Goal: Task Accomplishment & Management: Use online tool/utility

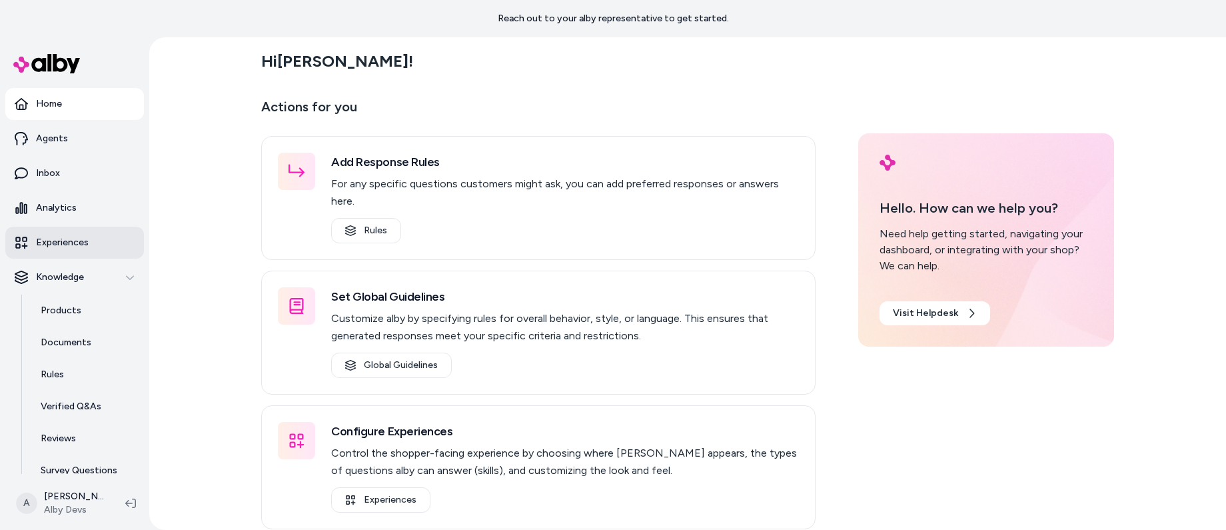
click at [80, 240] on p "Experiences" at bounding box center [62, 242] width 53 height 13
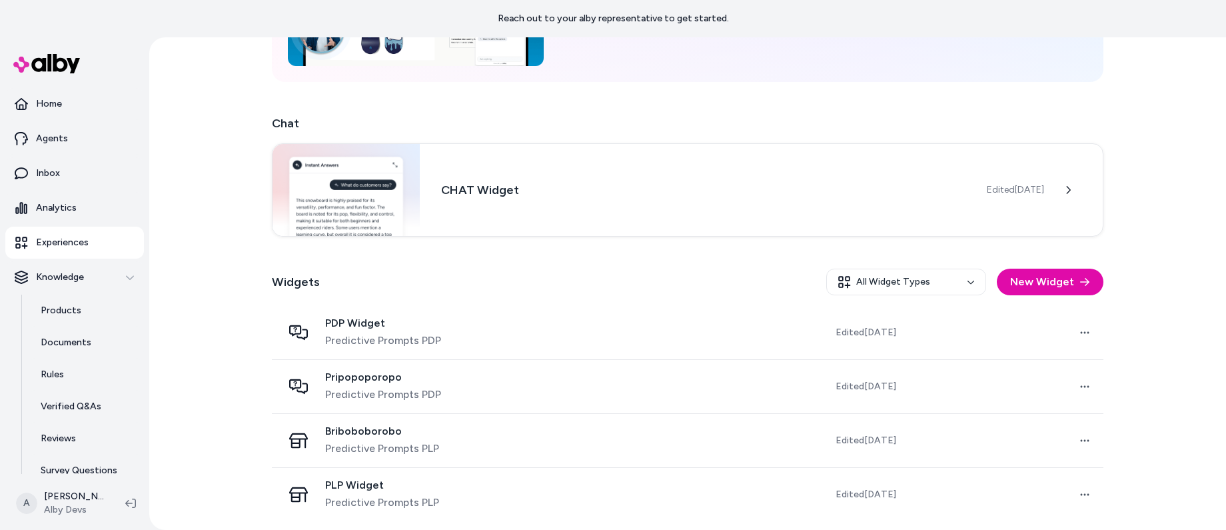
scroll to position [181, 0]
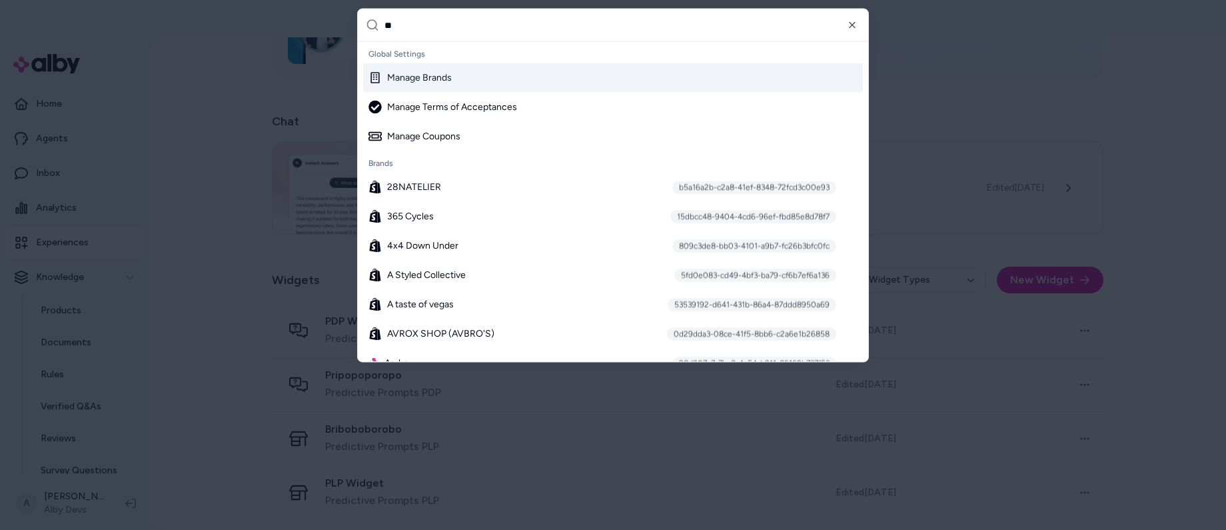
type input "***"
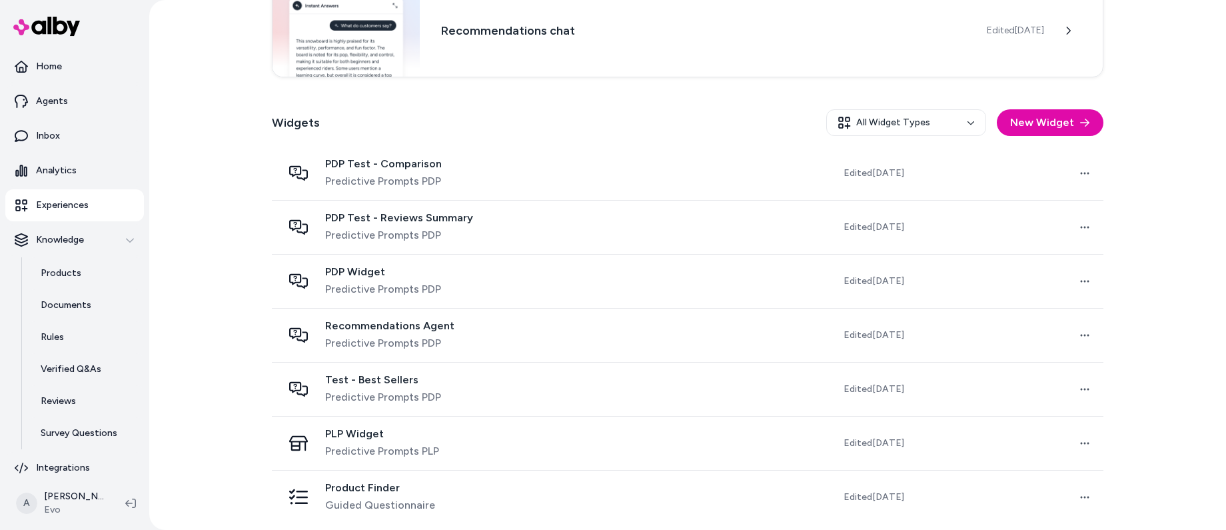
scroll to position [306, 0]
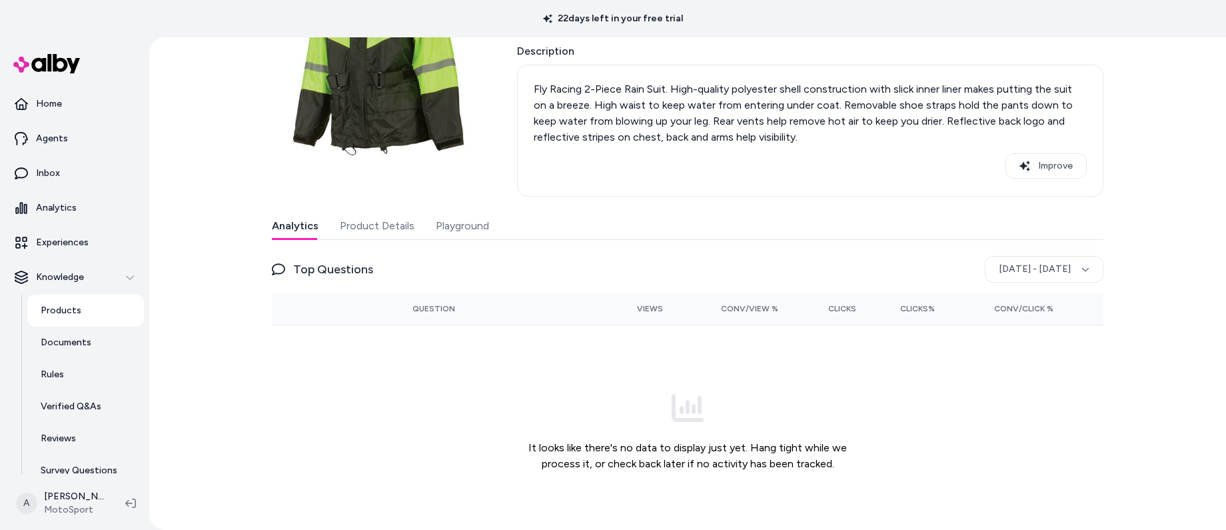
scroll to position [168, 0]
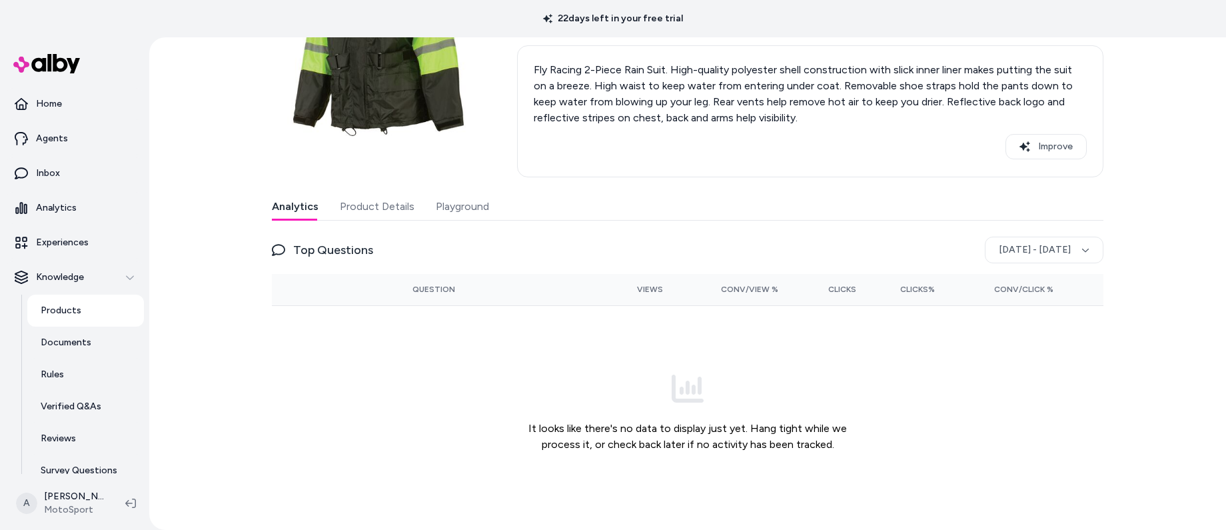
click at [382, 213] on button "Product Details" at bounding box center [377, 206] width 75 height 27
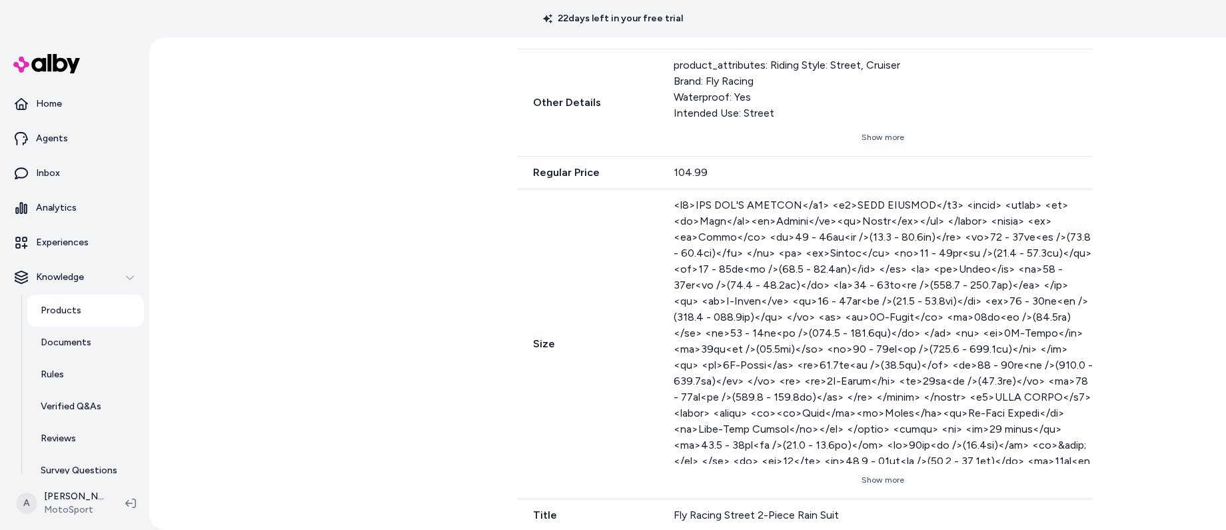
scroll to position [714, 0]
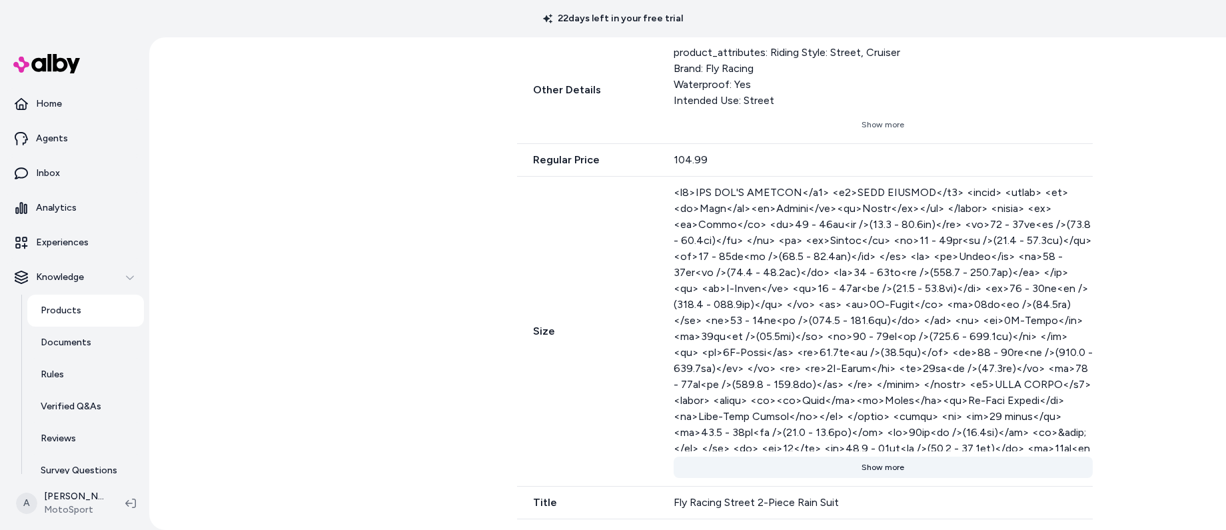
click at [877, 468] on button "Show more" at bounding box center [882, 466] width 419 height 21
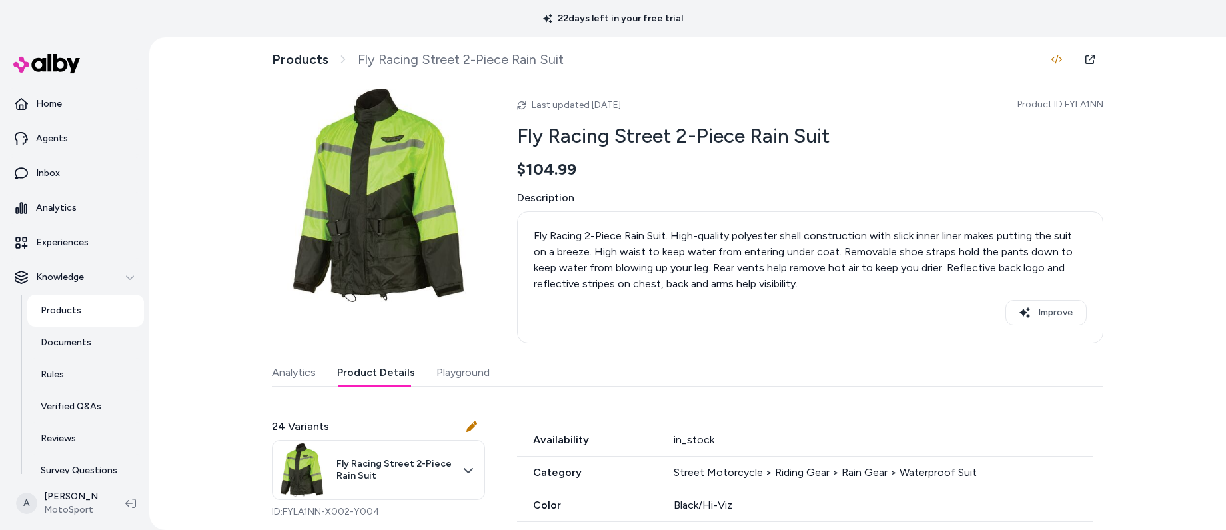
scroll to position [0, 0]
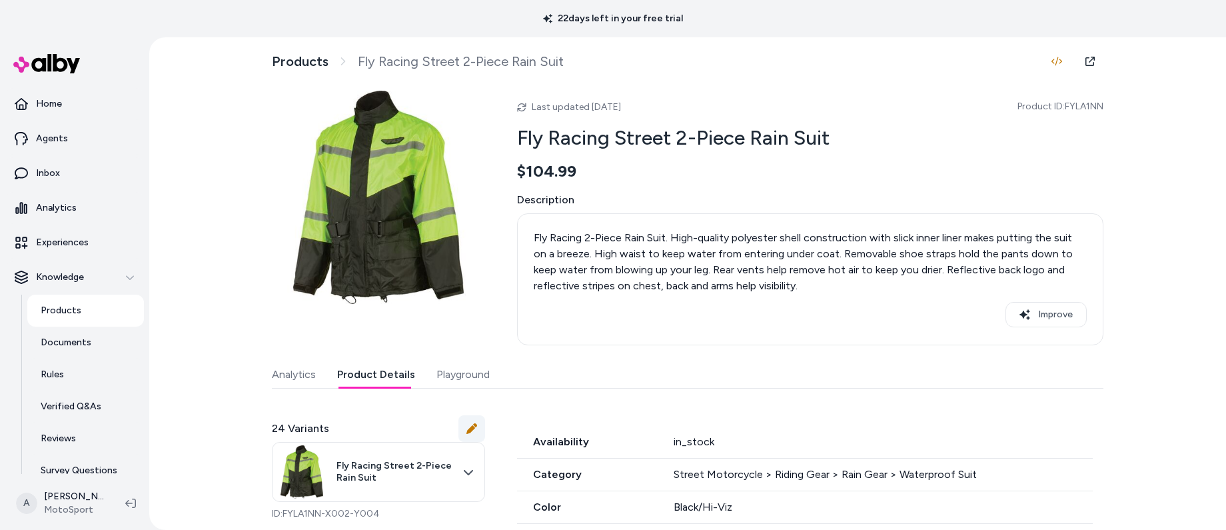
click at [468, 427] on icon at bounding box center [471, 428] width 11 height 11
click at [466, 426] on icon at bounding box center [471, 428] width 11 height 11
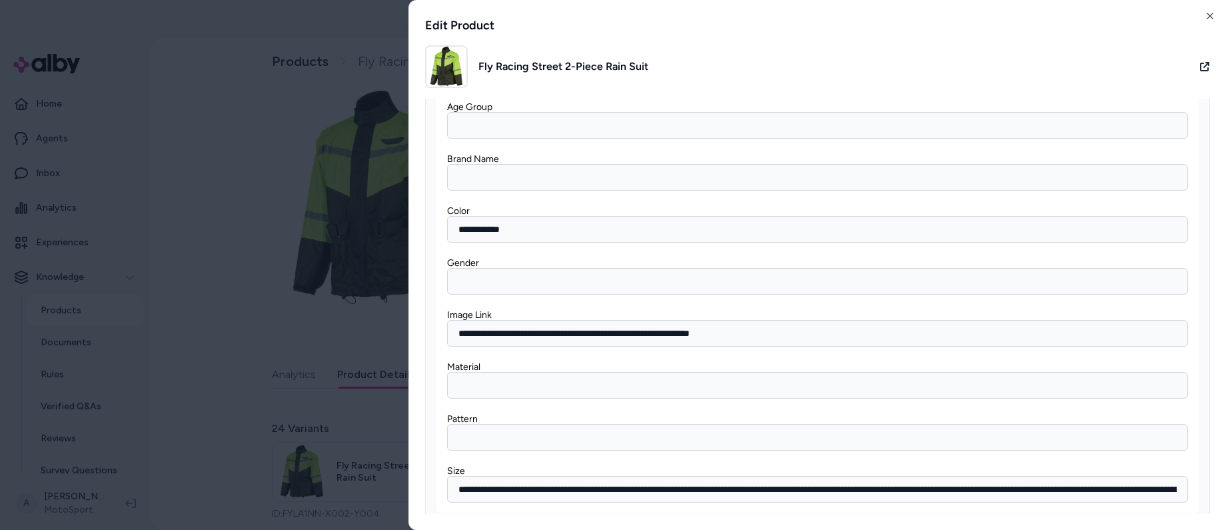
scroll to position [8325, 0]
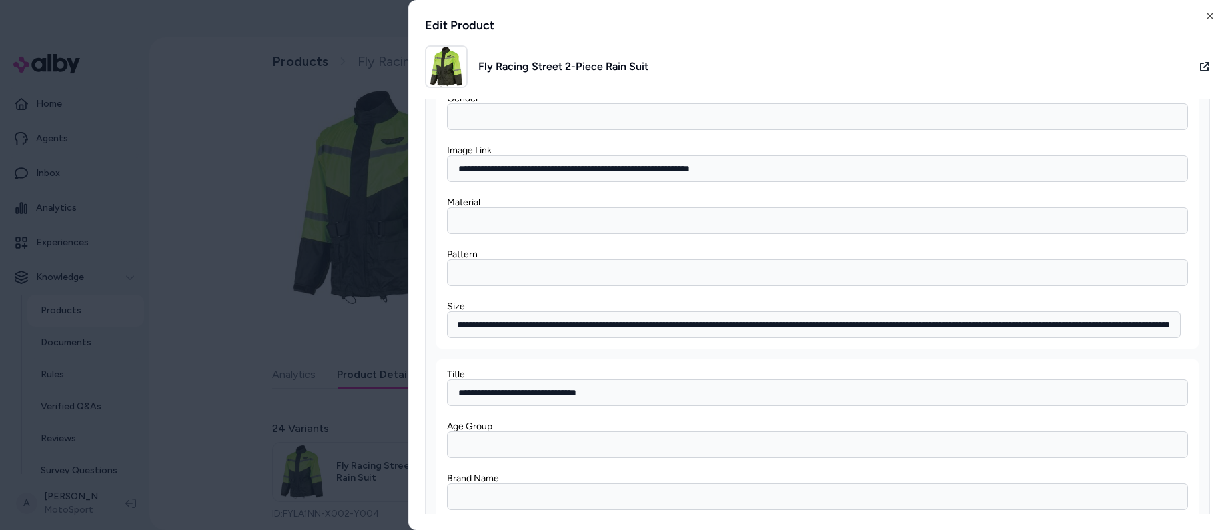
scroll to position [0, 839]
click at [936, 325] on input "Size" at bounding box center [813, 324] width 733 height 27
click at [361, 327] on html "22 days left in your free trial Home Agents Inbox Analytics Experiences Knowled…" at bounding box center [613, 265] width 1226 height 530
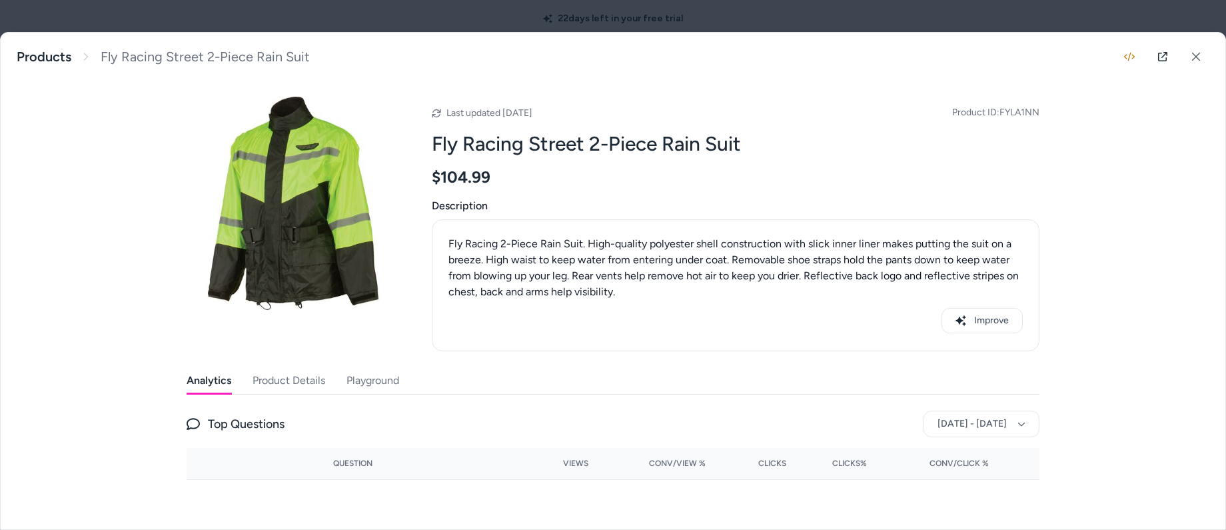
drag, startPoint x: 298, startPoint y: 394, endPoint x: 302, endPoint y: 388, distance: 7.8
click at [298, 394] on div "Analytics Product Details Playground Top Questions [DATE] - [DATE] Question Vie…" at bounding box center [613, 530] width 853 height 326
click at [302, 385] on button "Product Details" at bounding box center [288, 380] width 73 height 27
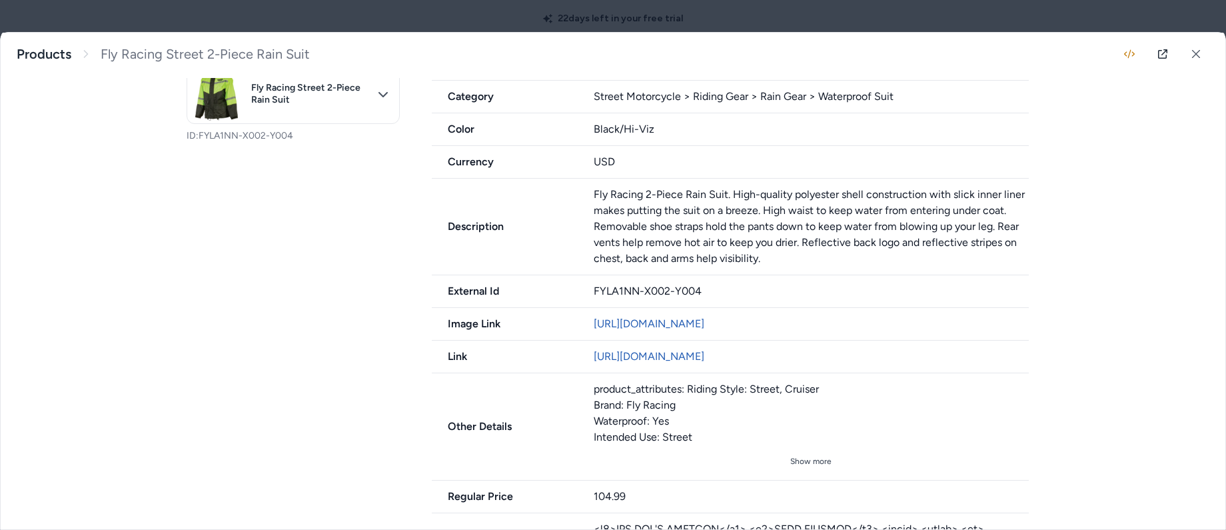
scroll to position [404, 0]
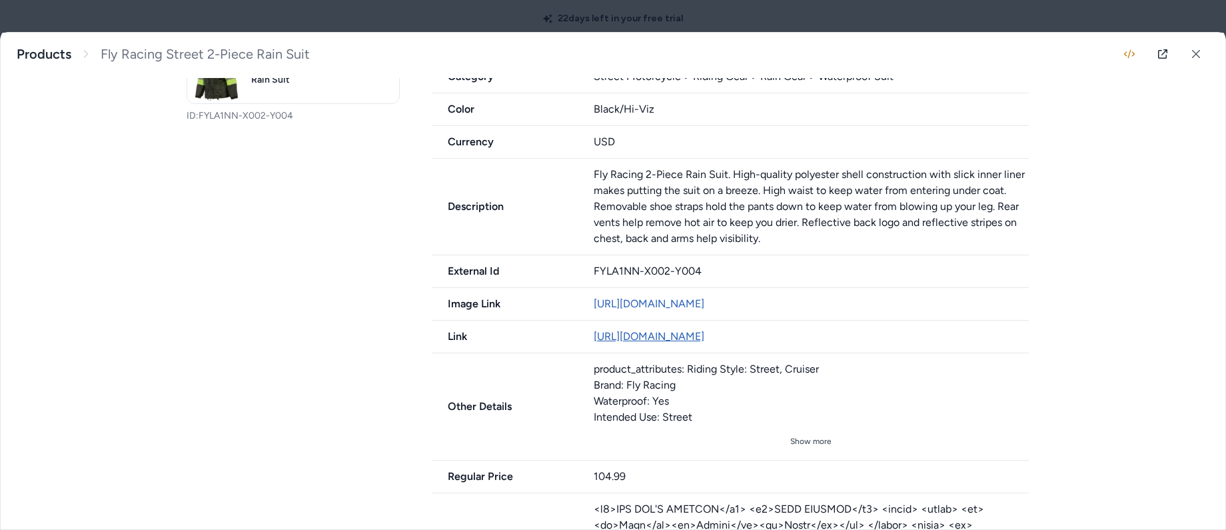
click at [673, 332] on link "[URL][DOMAIN_NAME]" at bounding box center [649, 336] width 111 height 13
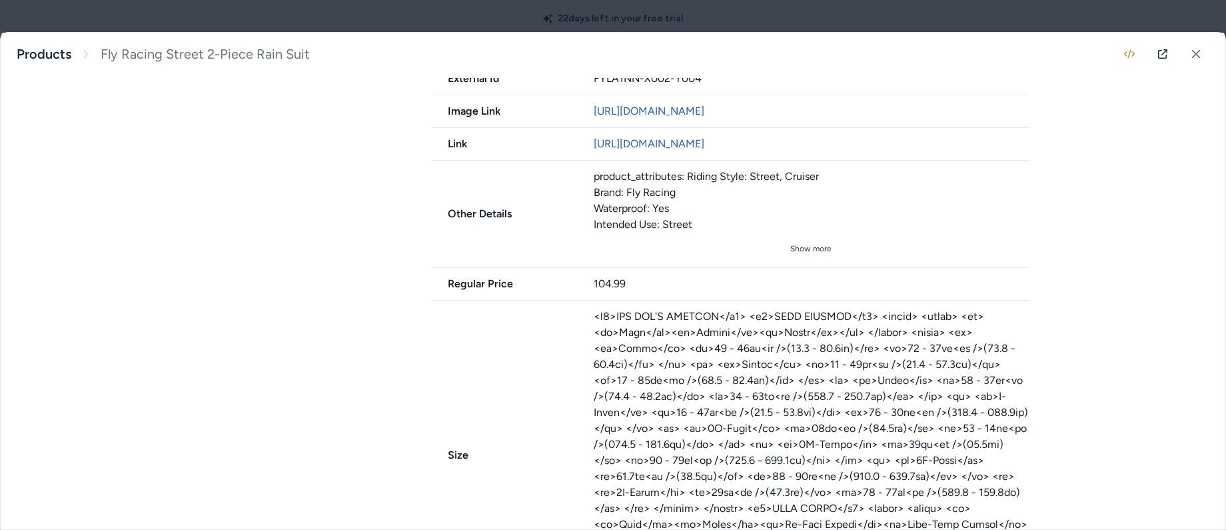
scroll to position [731, 0]
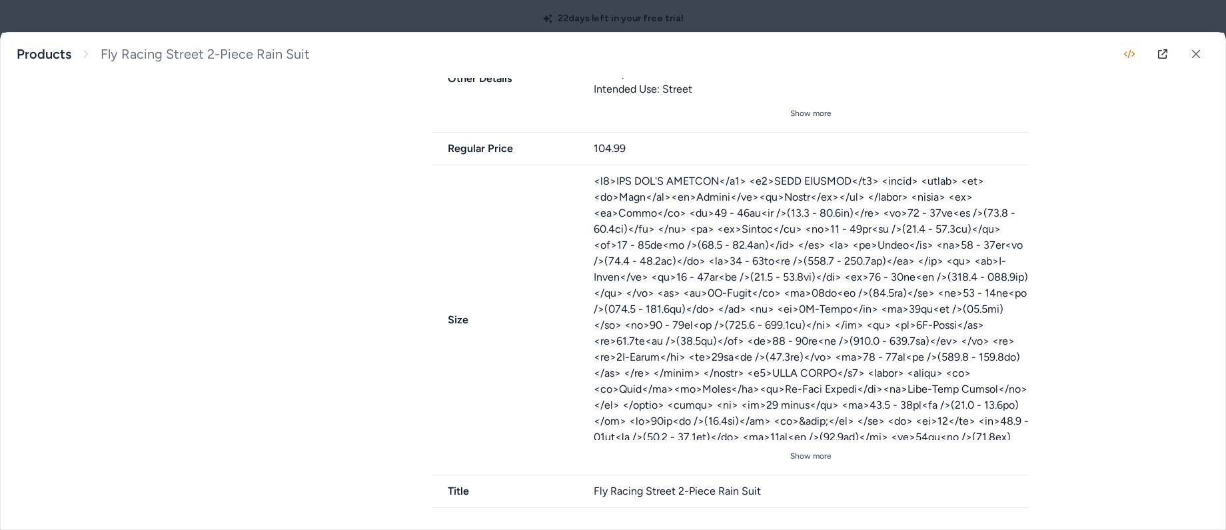
click at [451, 314] on span "Size" at bounding box center [505, 320] width 146 height 16
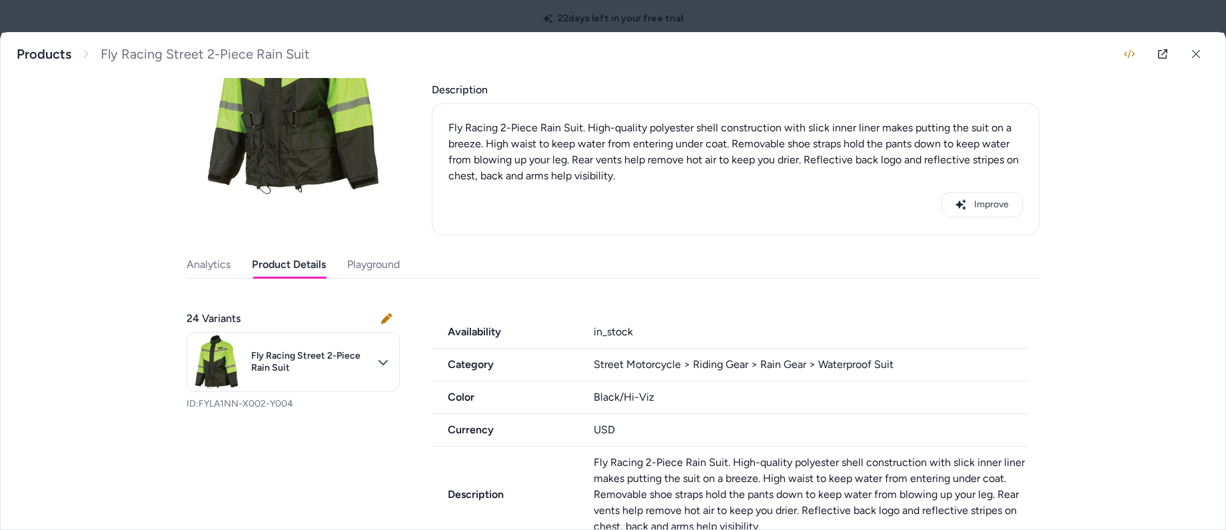
click at [1104, 197] on div "Fly Racing Street 2-Piece Rain Suit Fly Racing 2-Piece Rain Suit. High-quality …" at bounding box center [613, 281] width 1224 height 496
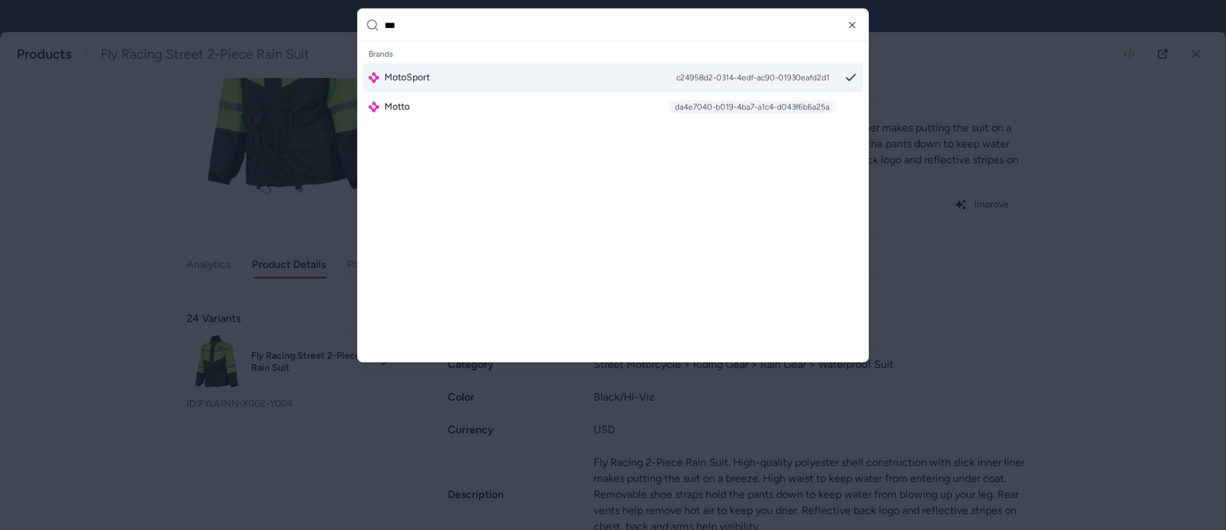
scroll to position [0, 0]
type input "****"
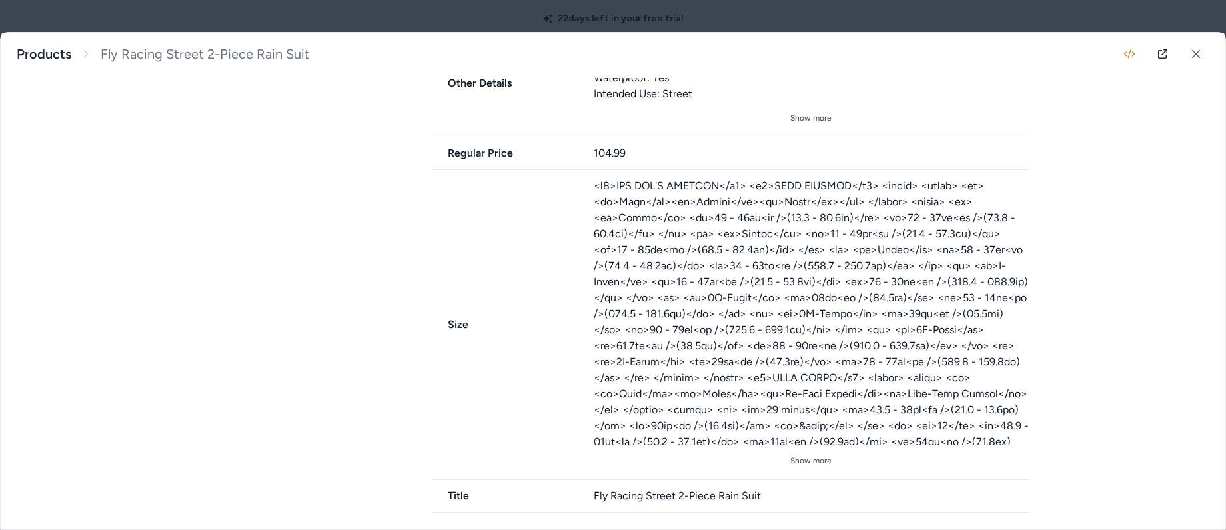
scroll to position [731, 0]
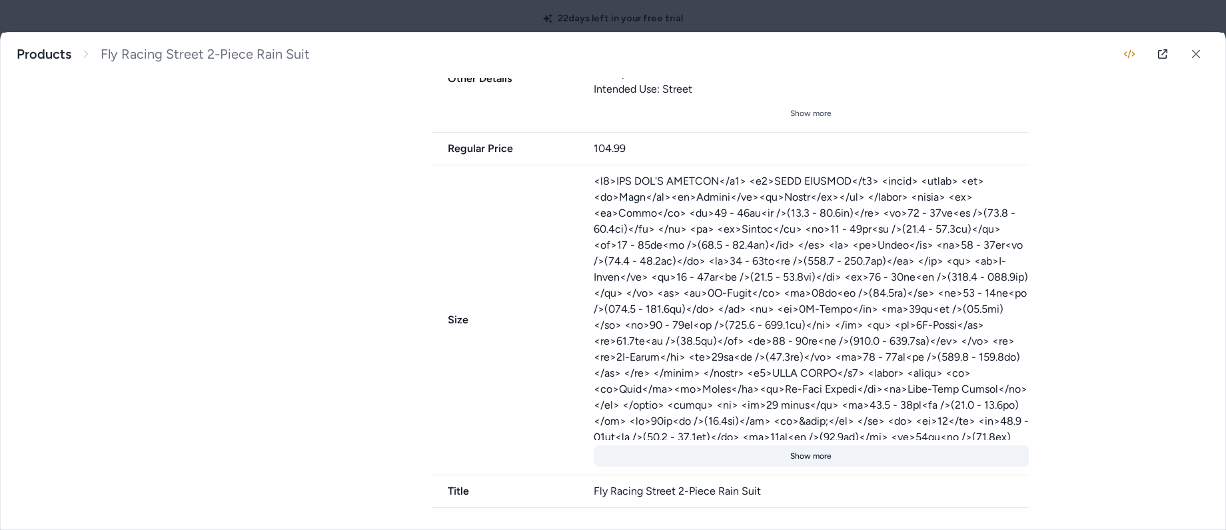
click at [799, 454] on button "Show more" at bounding box center [812, 455] width 436 height 21
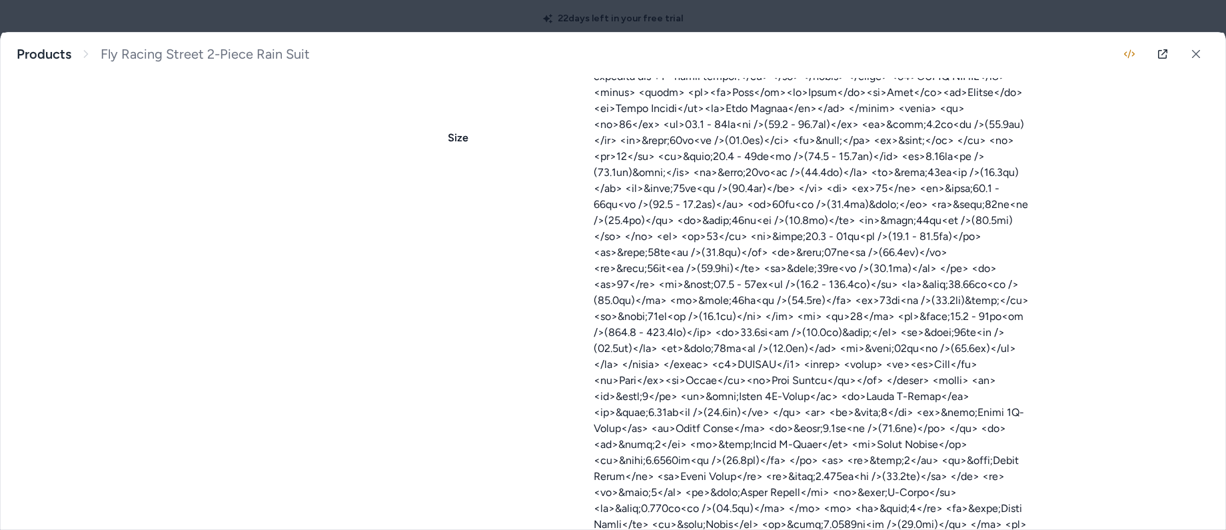
scroll to position [1968, 0]
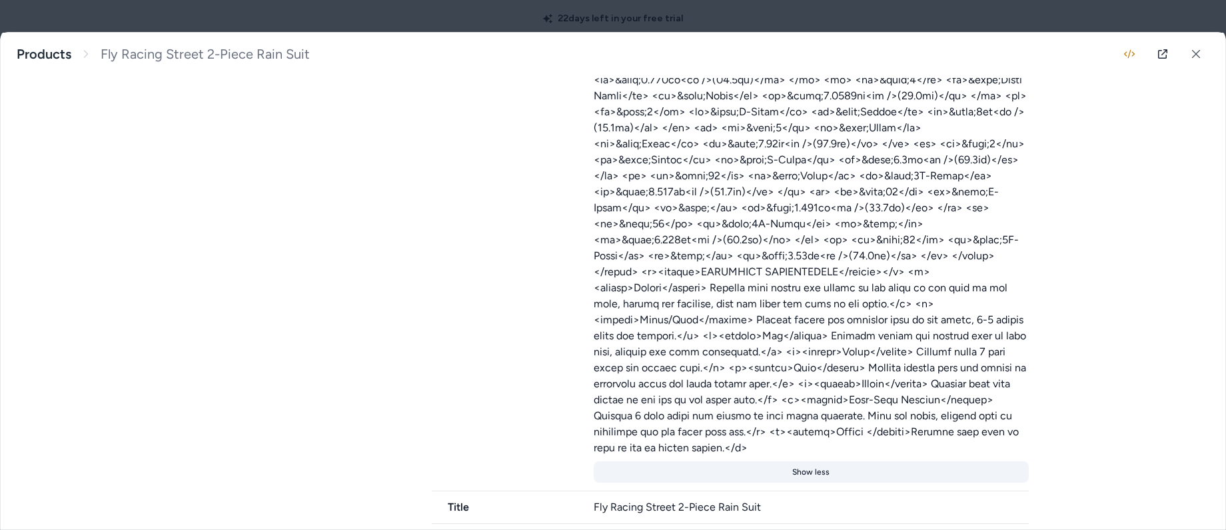
click at [799, 461] on button "Show less" at bounding box center [812, 471] width 436 height 21
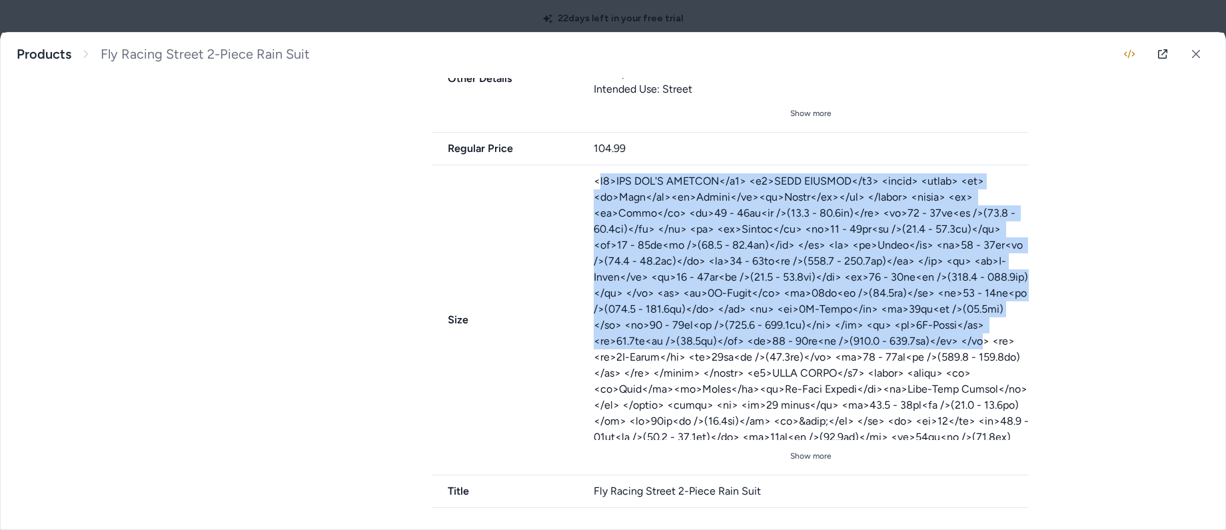
drag, startPoint x: 594, startPoint y: 184, endPoint x: 903, endPoint y: 340, distance: 346.8
click at [903, 340] on div at bounding box center [812, 306] width 436 height 266
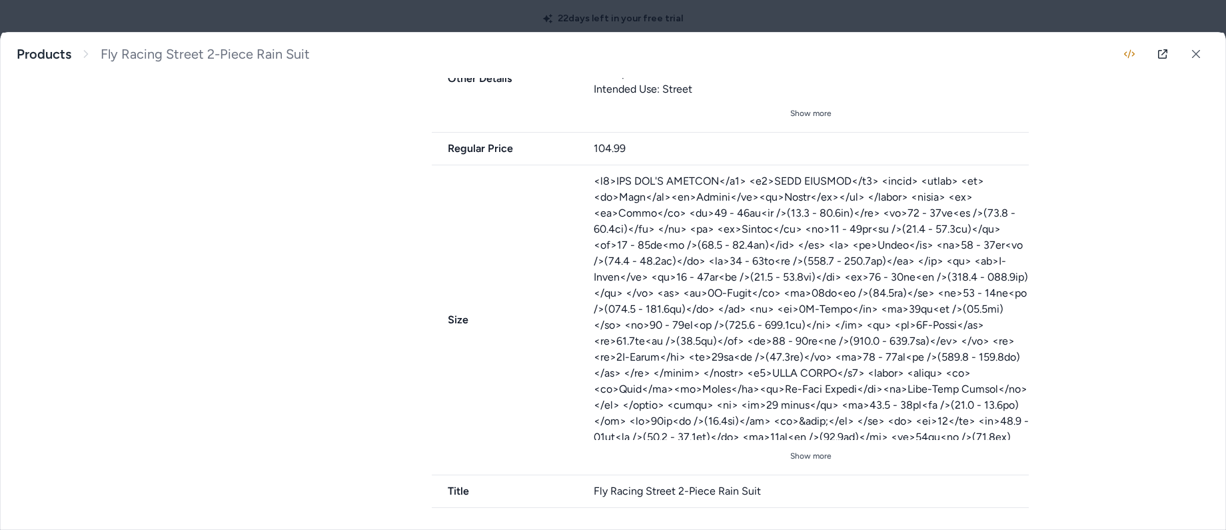
click at [905, 369] on div at bounding box center [812, 306] width 436 height 266
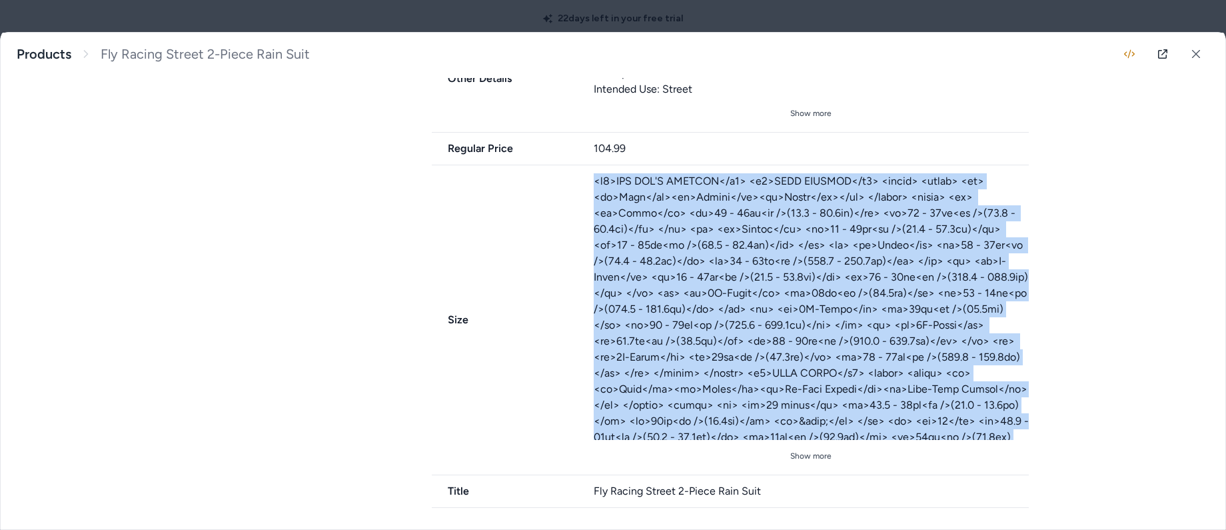
click at [905, 369] on div at bounding box center [812, 306] width 436 height 266
click at [811, 456] on button "Show more" at bounding box center [812, 455] width 436 height 21
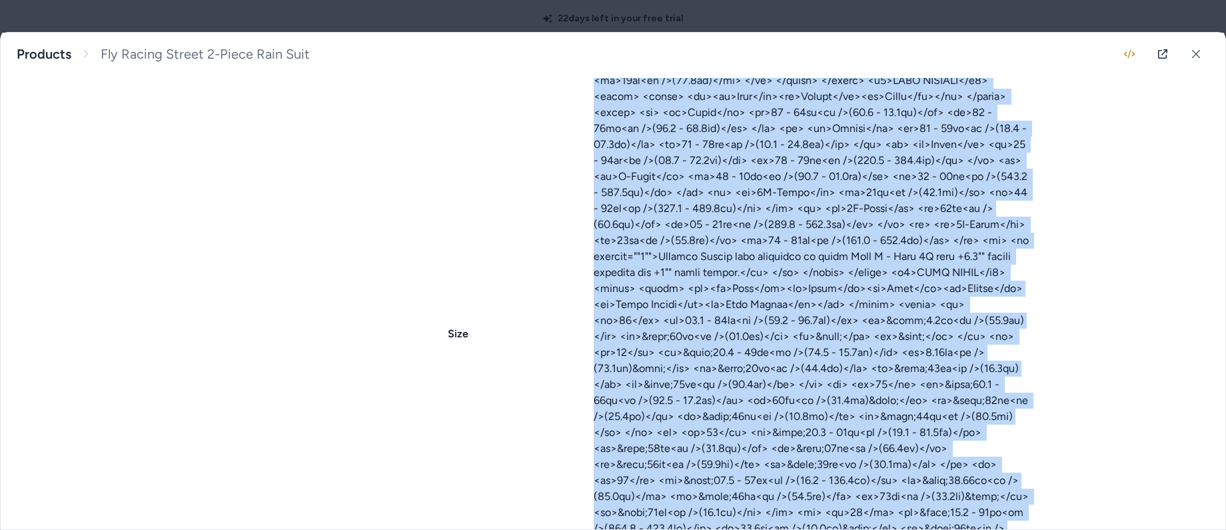
scroll to position [727, 0]
